Goal: Find specific page/section: Find specific page/section

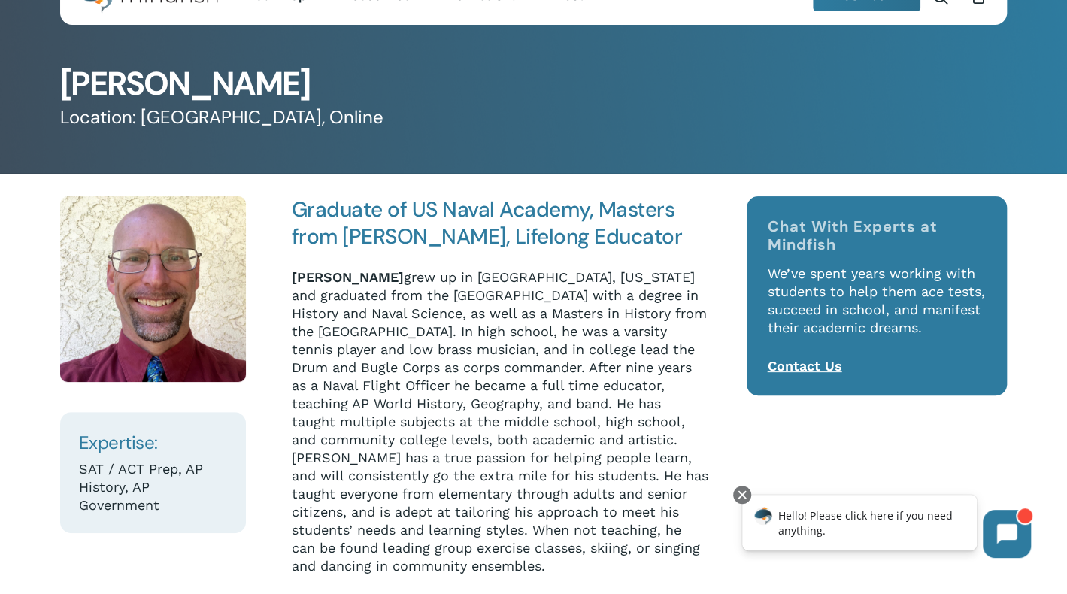
scroll to position [75, 0]
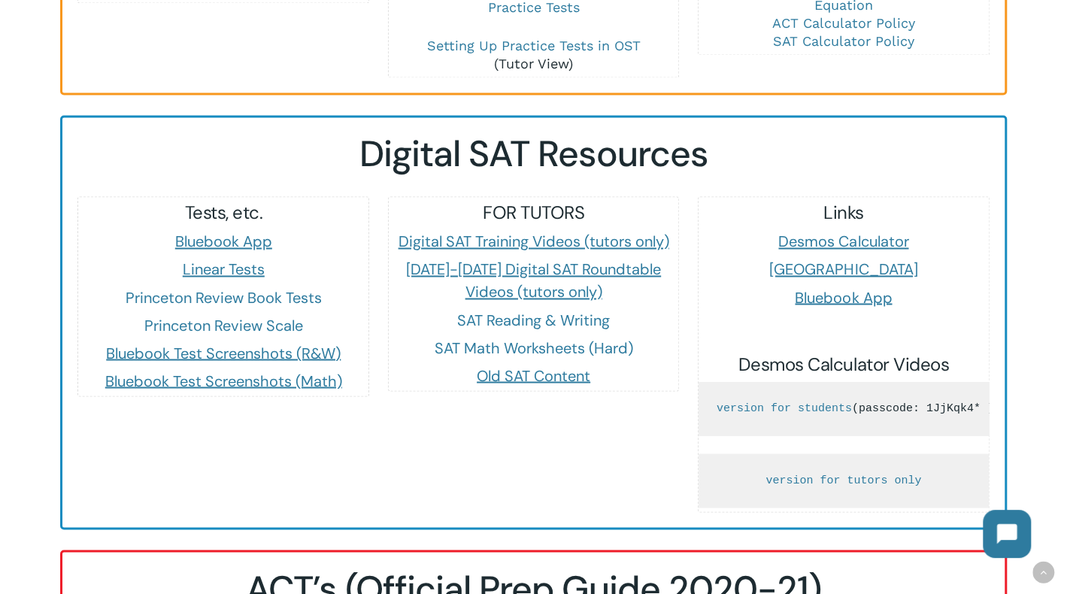
scroll to position [1428, 0]
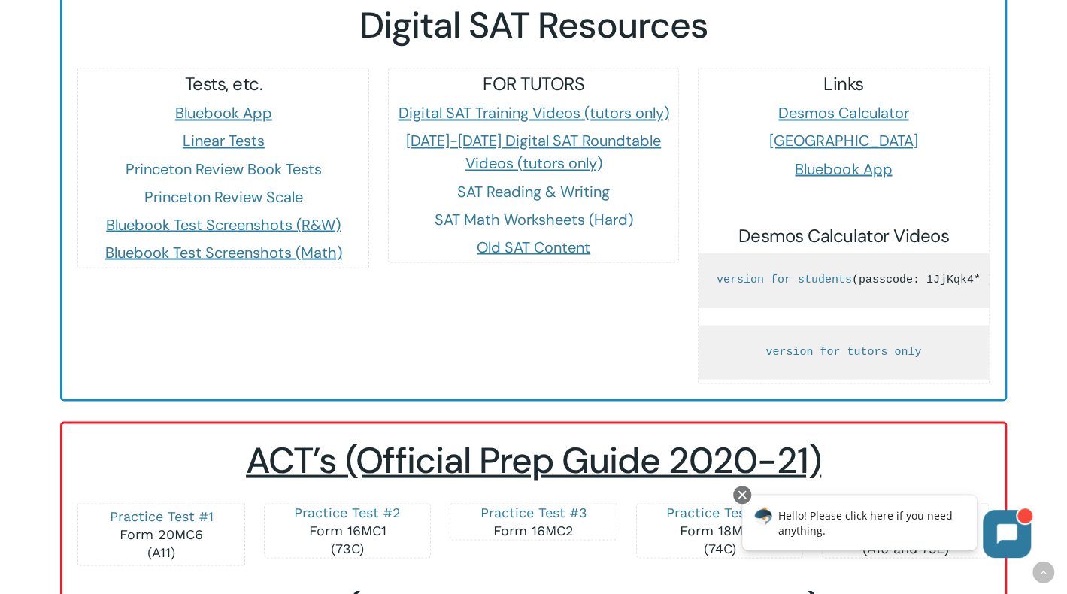
click at [185, 159] on link "Princeton Review Book Tests" at bounding box center [224, 169] width 196 height 20
